Goal: Task Accomplishment & Management: Complete application form

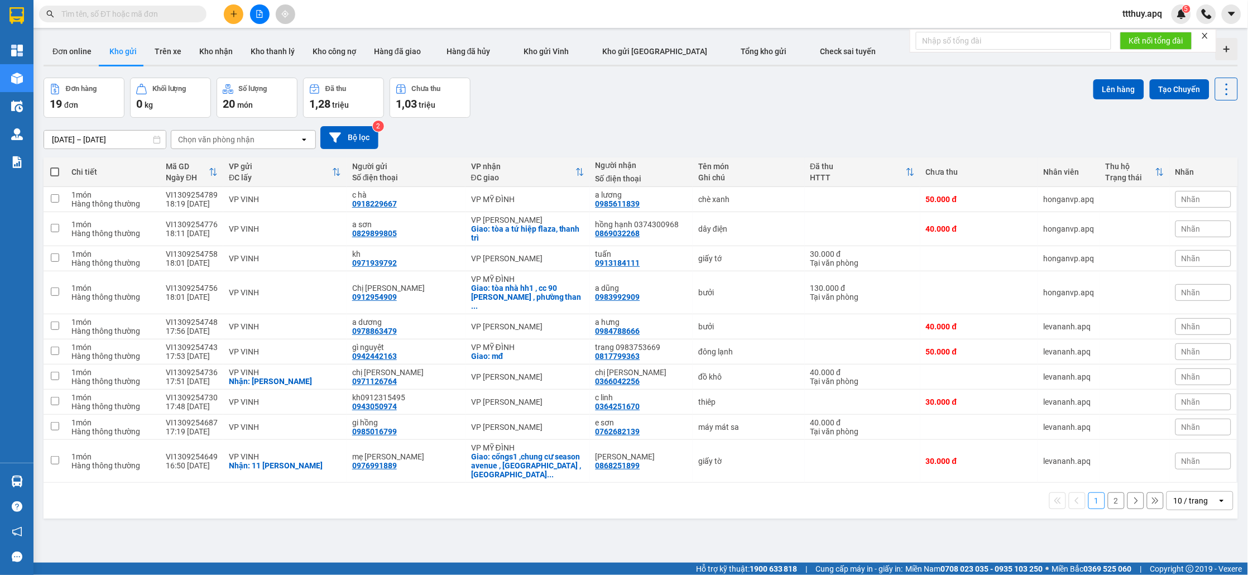
click at [189, 13] on input "text" at bounding box center [127, 14] width 132 height 12
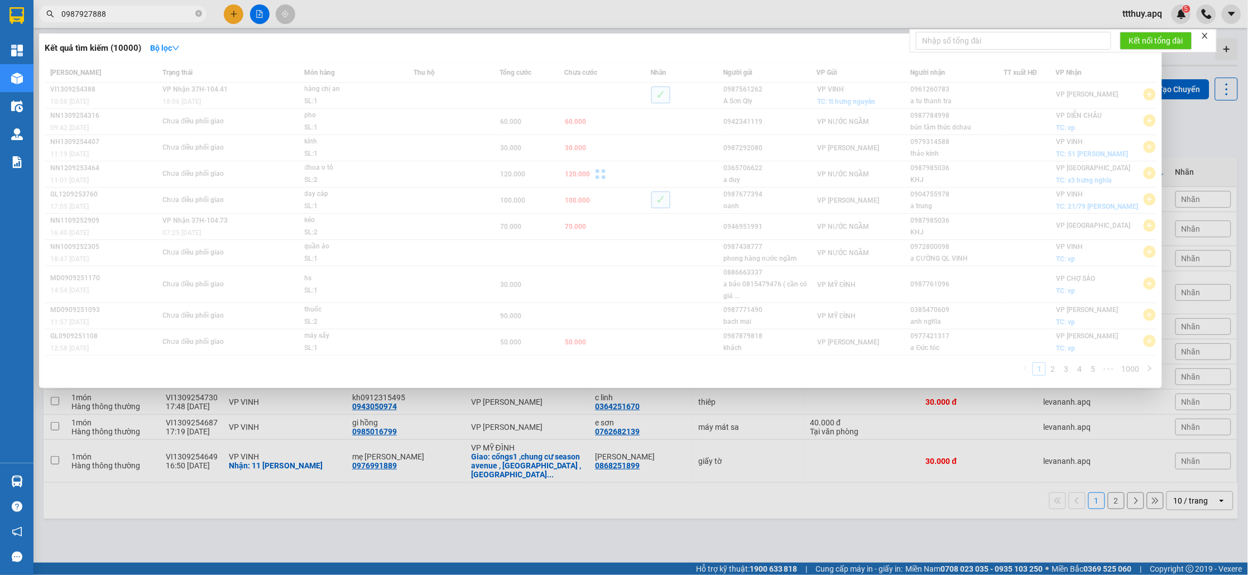
type input "0987927888"
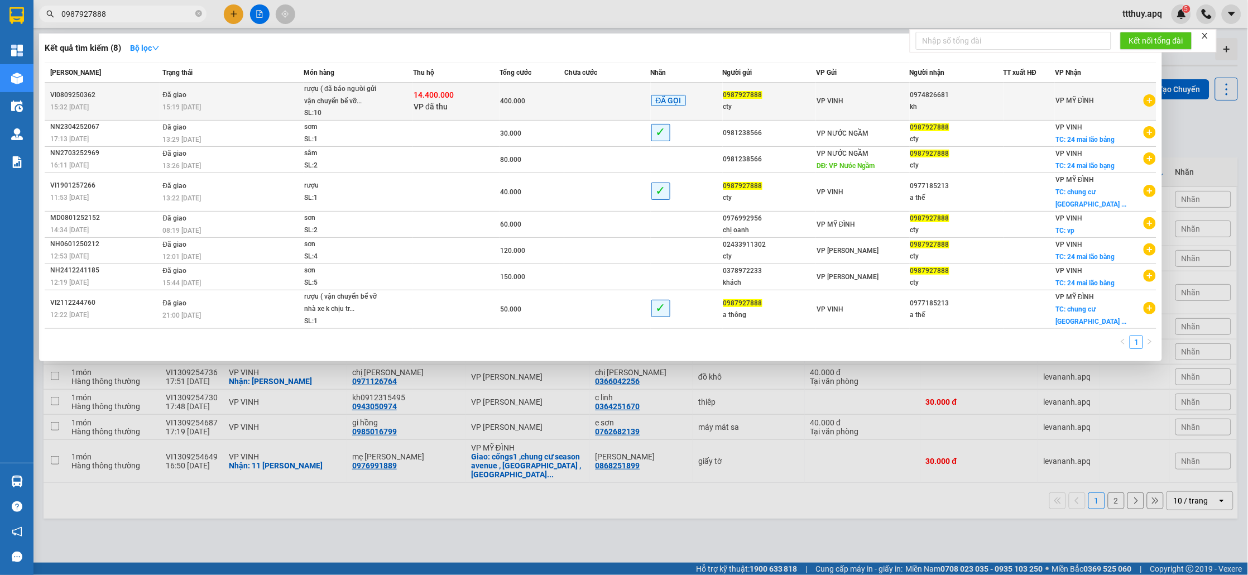
click at [466, 108] on div "14.400.000 VP đã thu" at bounding box center [455, 100] width 85 height 23
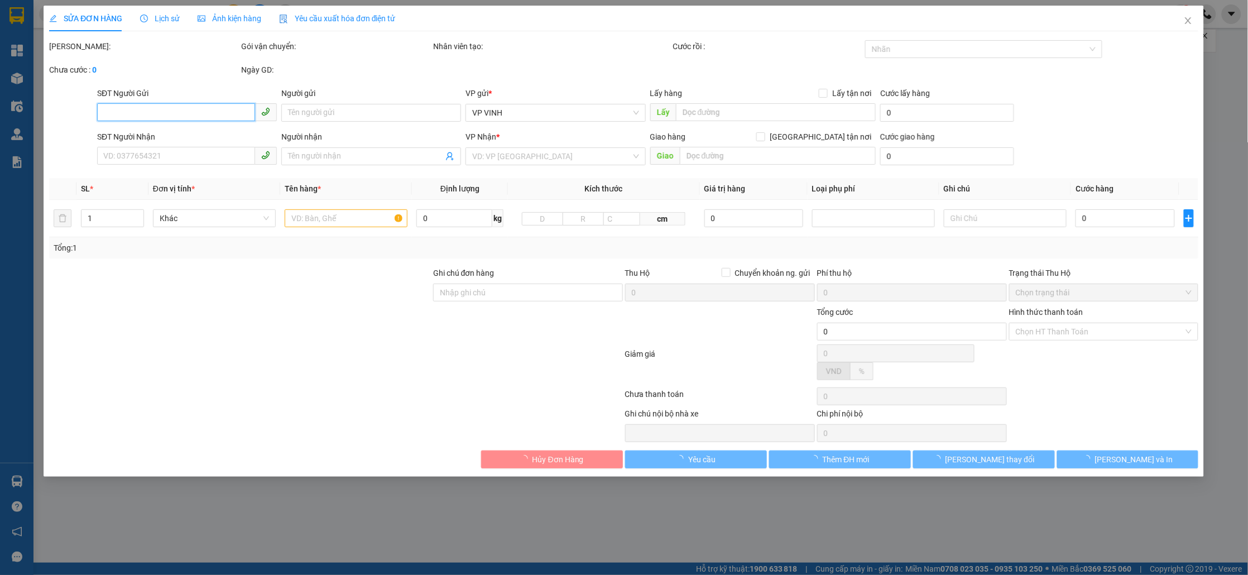
type input "0987927888"
type input "cty"
type input "0974826681"
type input "kh"
checkbox input "true"
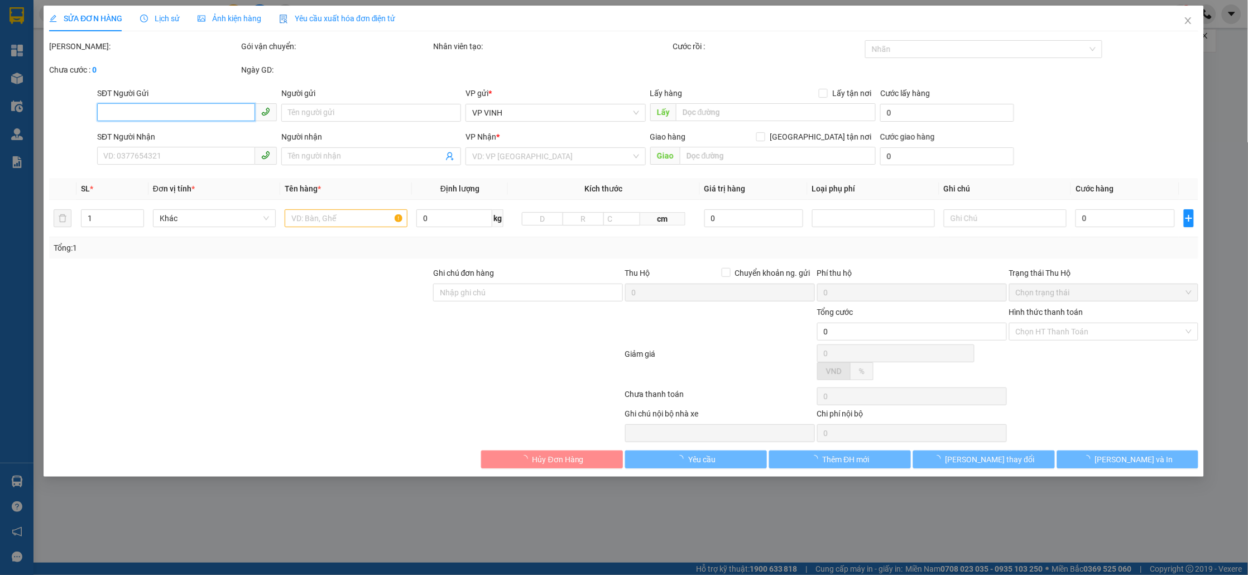
type input "14.400.000"
type input "93.000"
type input "400.000"
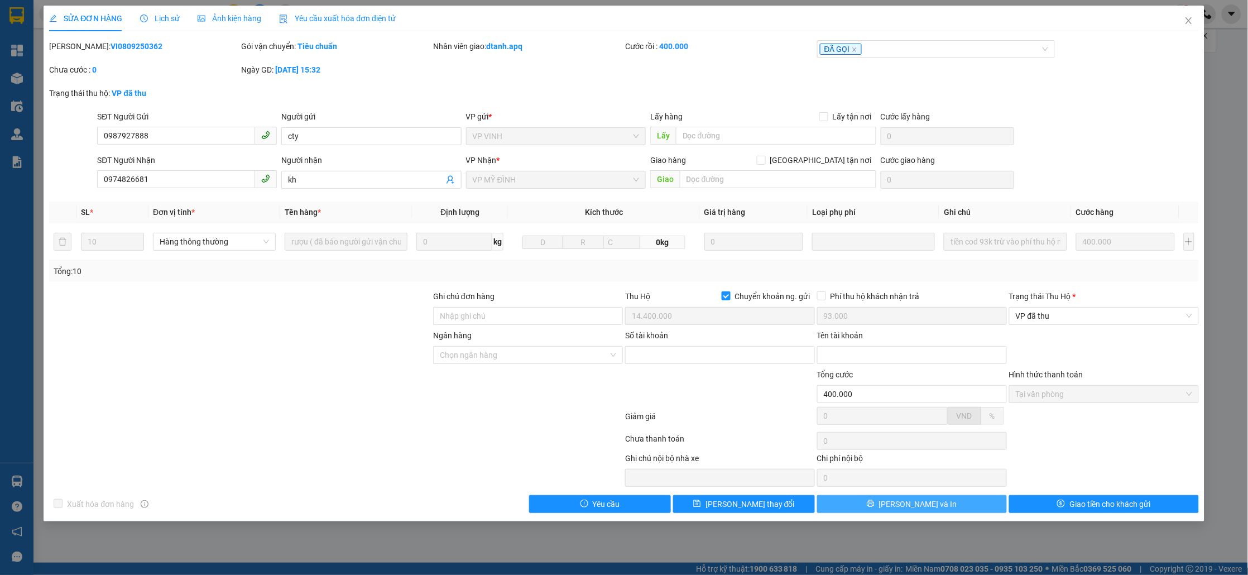
click at [966, 505] on button "Lưu và In" at bounding box center [912, 504] width 190 height 18
